Goal: Task Accomplishment & Management: Use online tool/utility

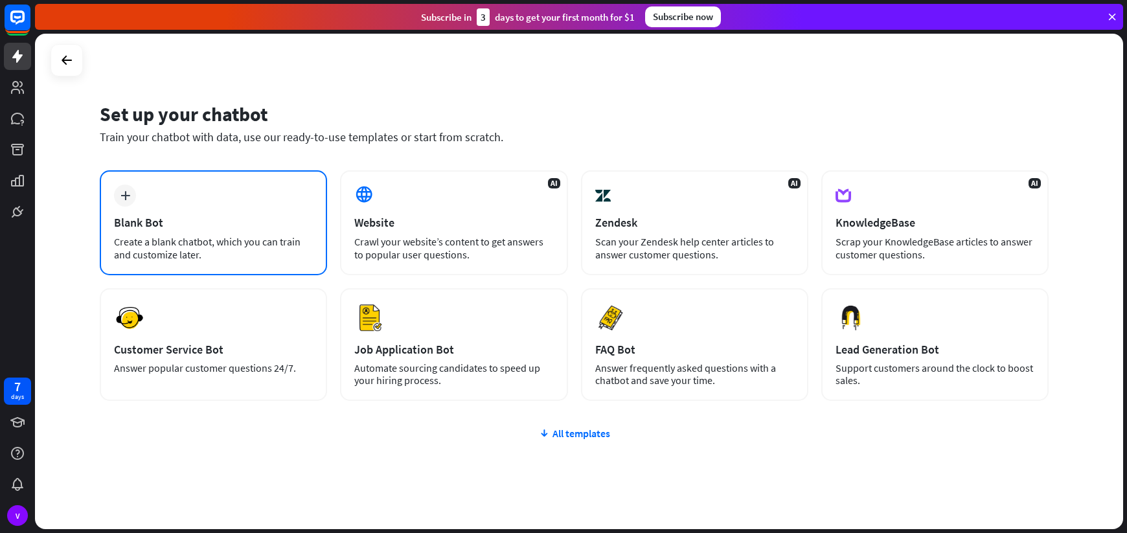
click at [241, 221] on div "Blank Bot" at bounding box center [213, 222] width 199 height 15
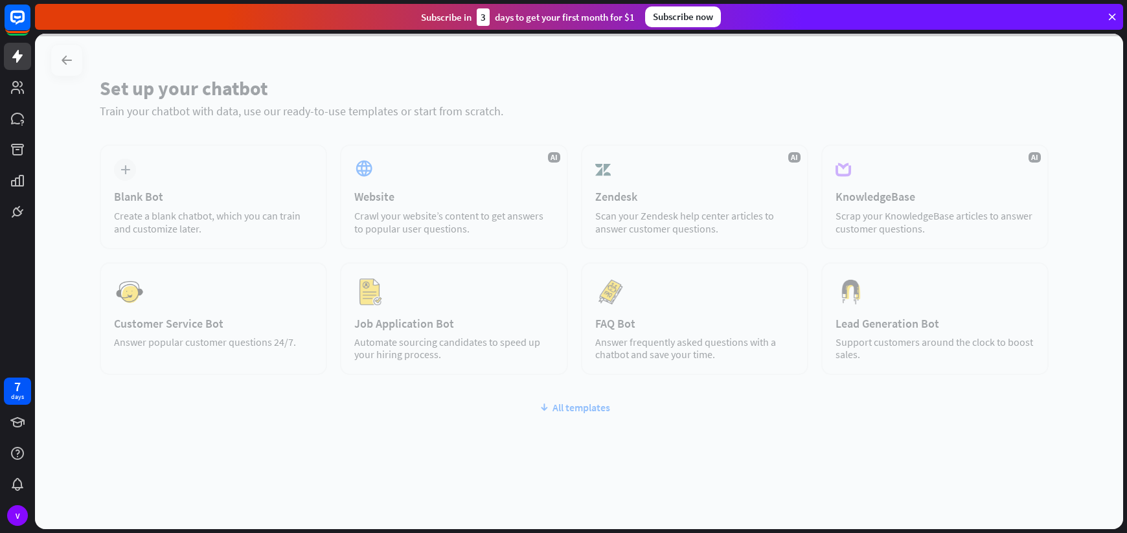
scroll to position [27, 0]
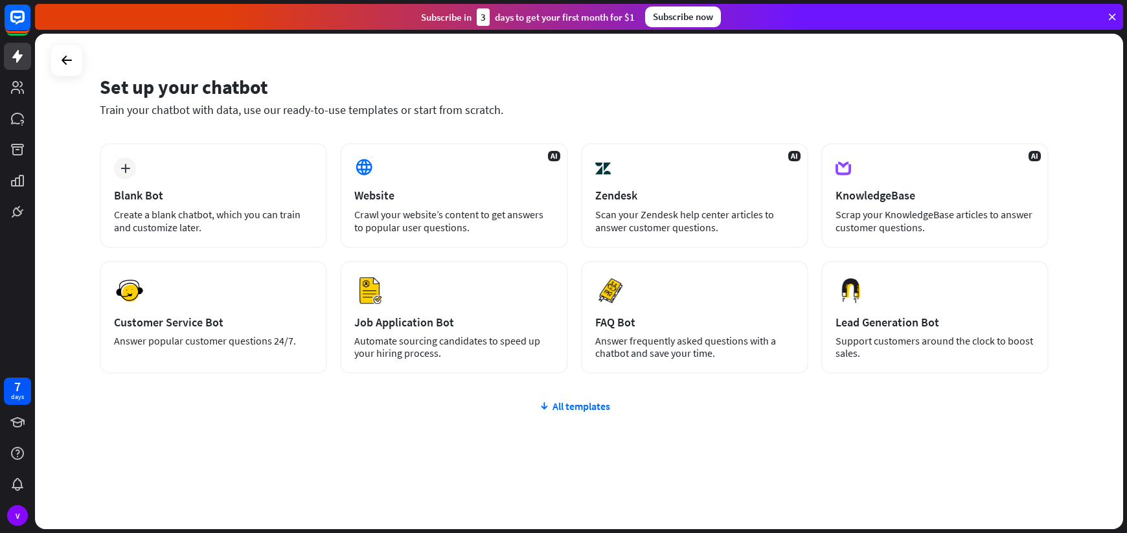
click at [383, 430] on div "plus Blank Bot Create a blank chatbot, which you can train and customize later.…" at bounding box center [574, 336] width 949 height 386
click at [573, 408] on div "All templates" at bounding box center [574, 405] width 949 height 13
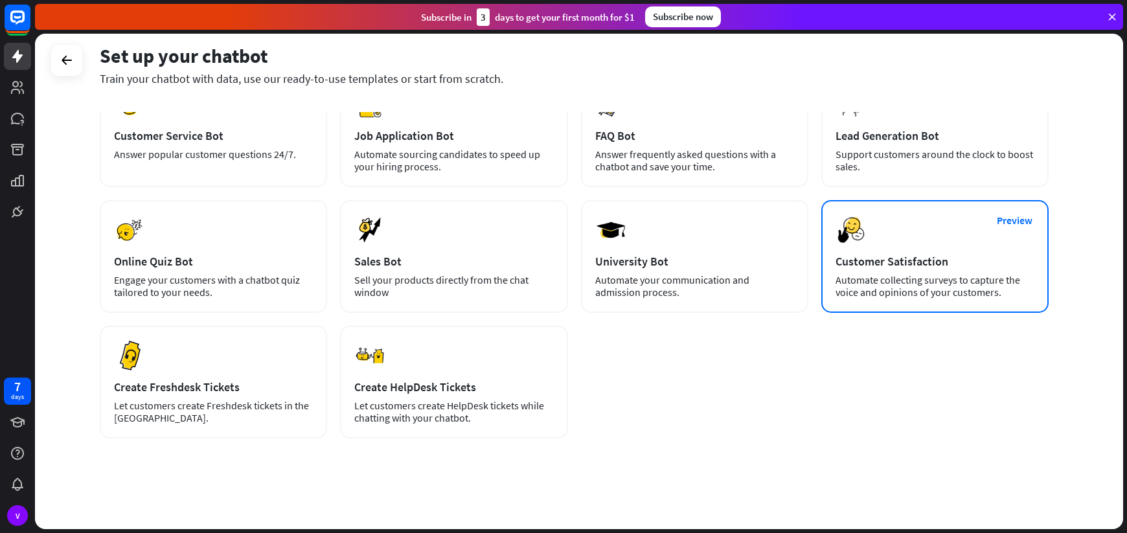
scroll to position [0, 0]
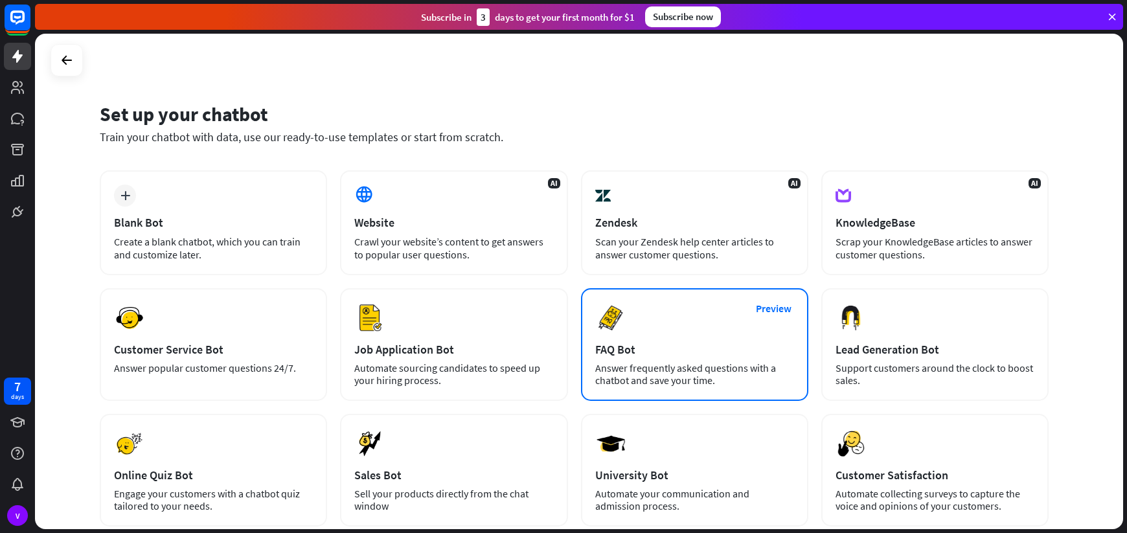
click at [683, 350] on div "FAQ Bot" at bounding box center [694, 349] width 199 height 15
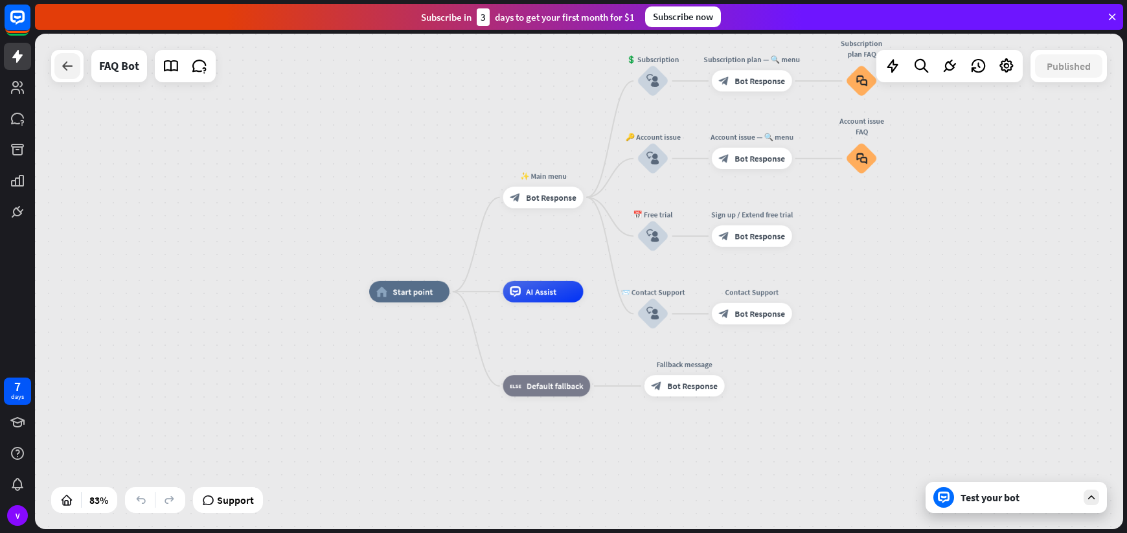
click at [60, 70] on icon at bounding box center [68, 66] width 16 height 16
